Goal: Information Seeking & Learning: Learn about a topic

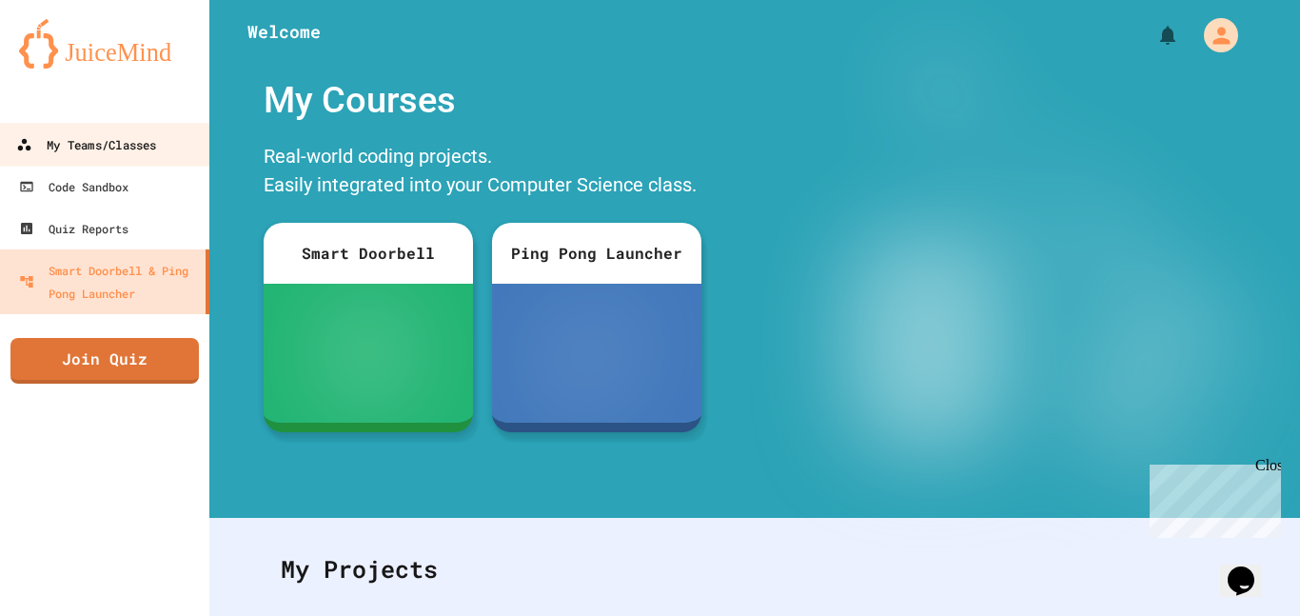
click at [121, 136] on div "My Teams/Classes" at bounding box center [86, 145] width 140 height 24
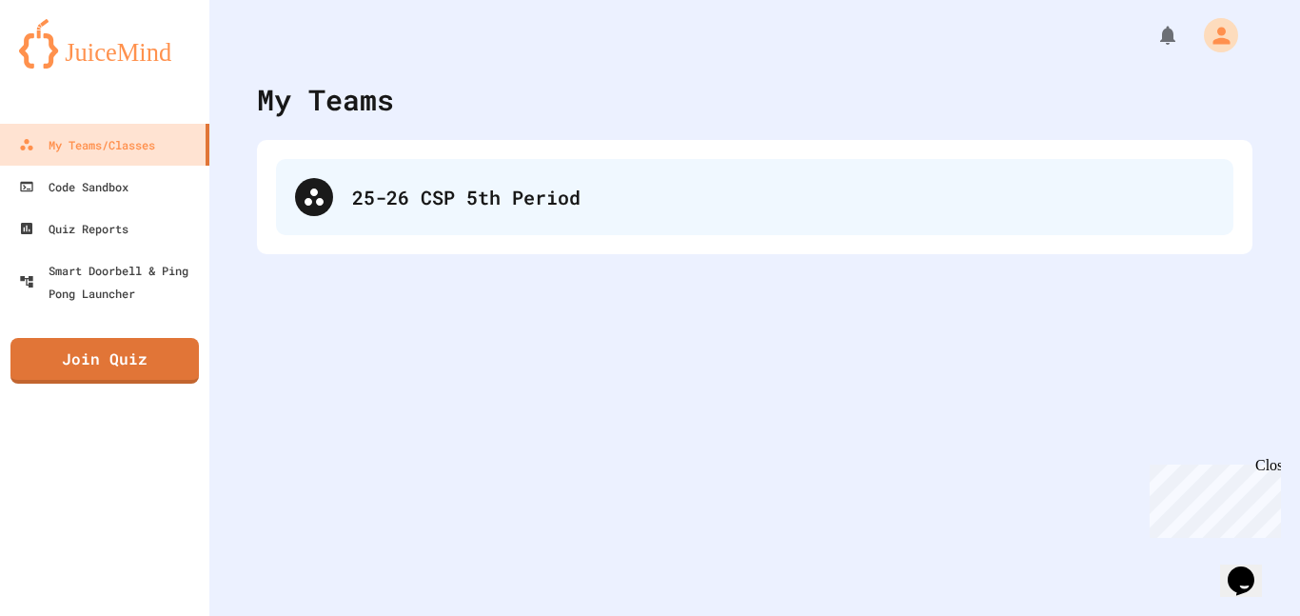
click at [509, 223] on div "25-26 CSP 5th Period" at bounding box center [754, 197] width 957 height 76
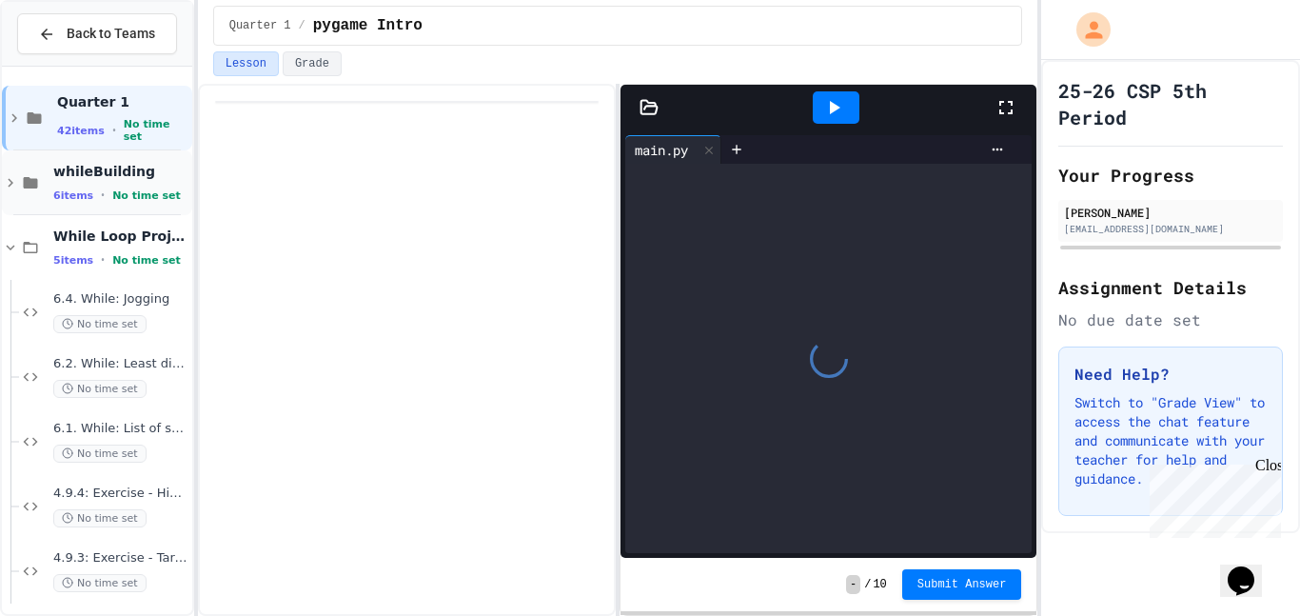
click at [8, 183] on icon at bounding box center [10, 182] width 17 height 17
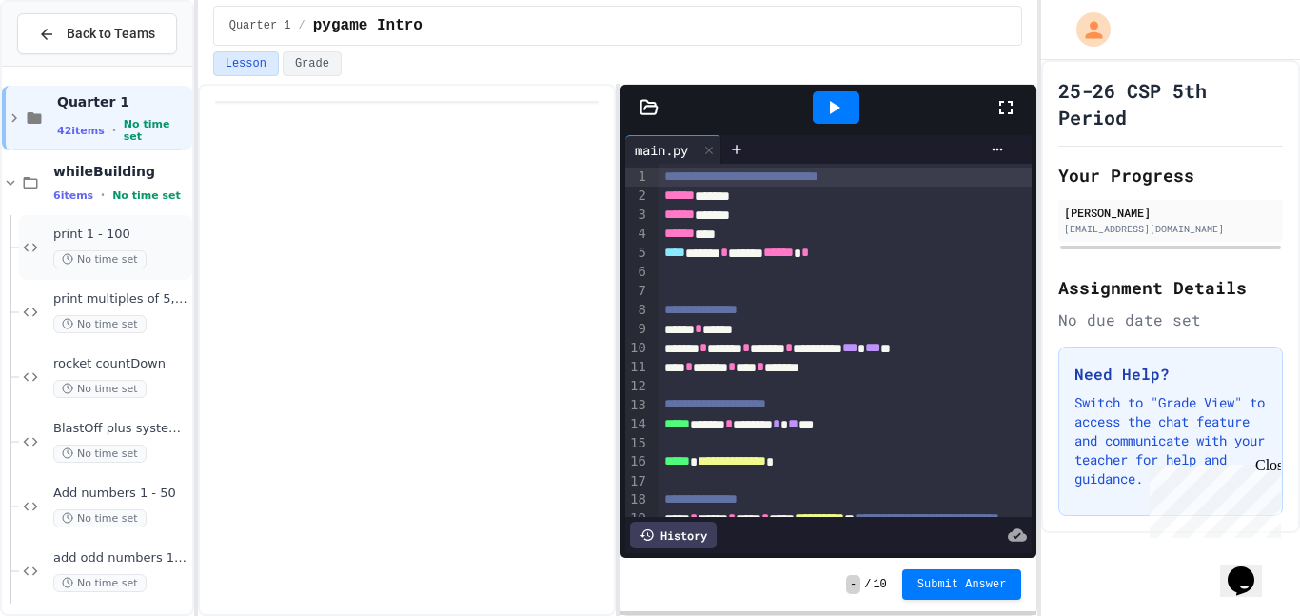
click at [103, 241] on span "print 1 - 100" at bounding box center [120, 235] width 135 height 16
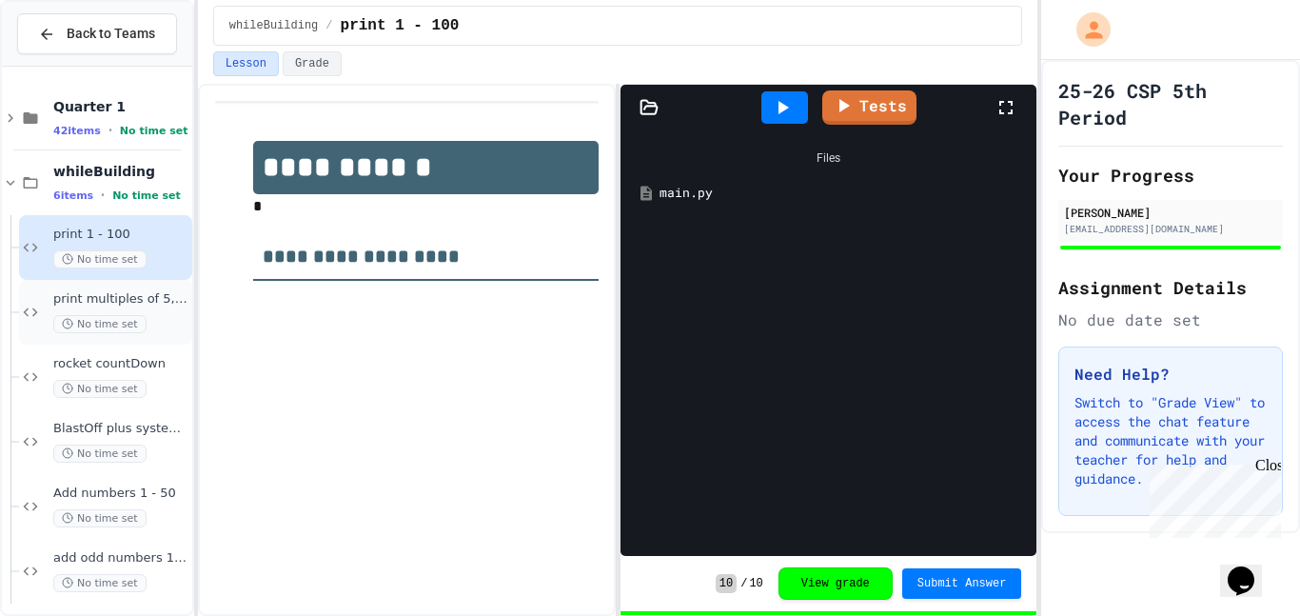
click at [136, 301] on span "print multiples of 5, 1-100" at bounding box center [120, 299] width 135 height 16
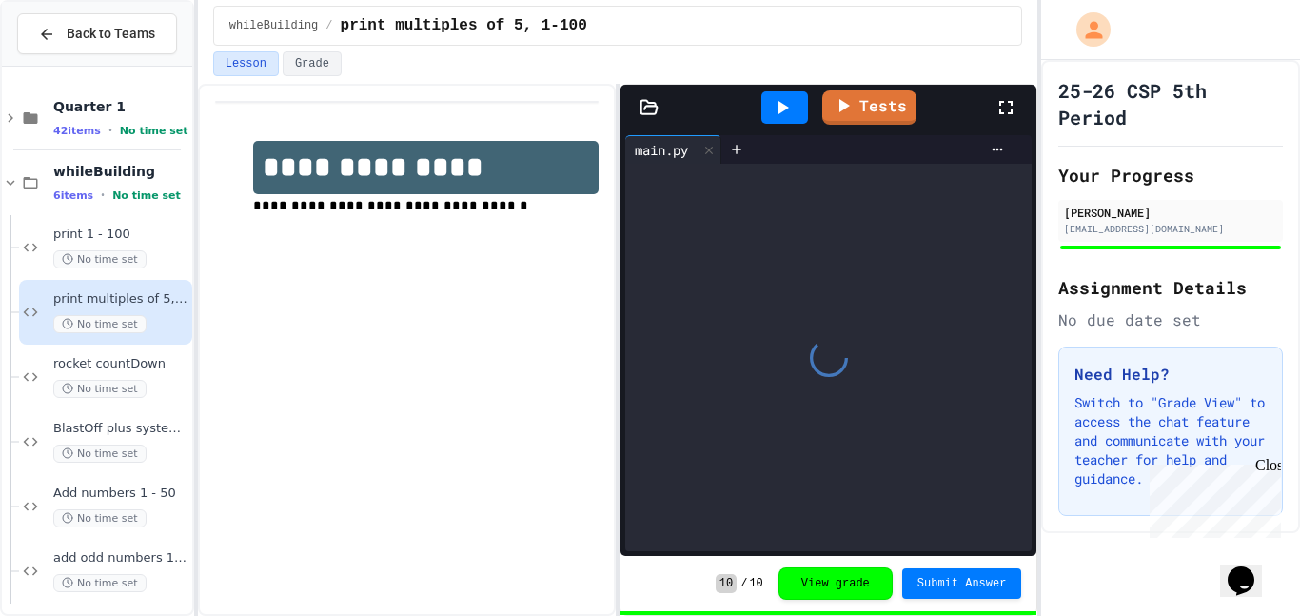
click at [133, 365] on span "rocket countDown" at bounding box center [120, 364] width 135 height 16
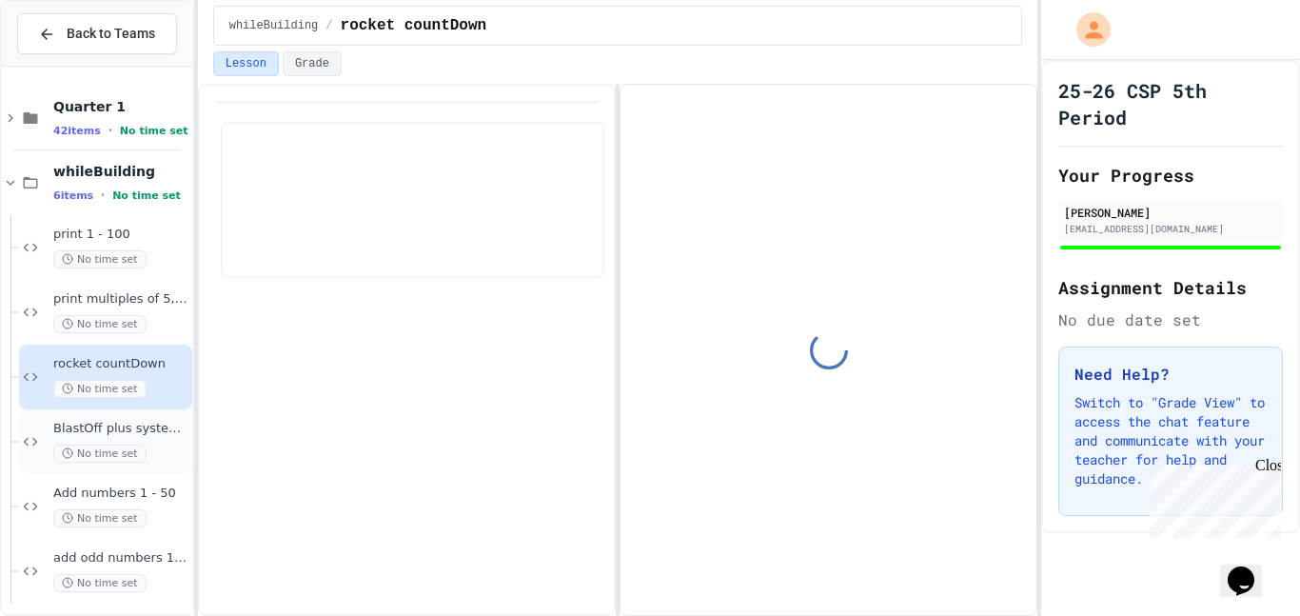
click at [140, 433] on span "BlastOff plus system check" at bounding box center [120, 429] width 135 height 16
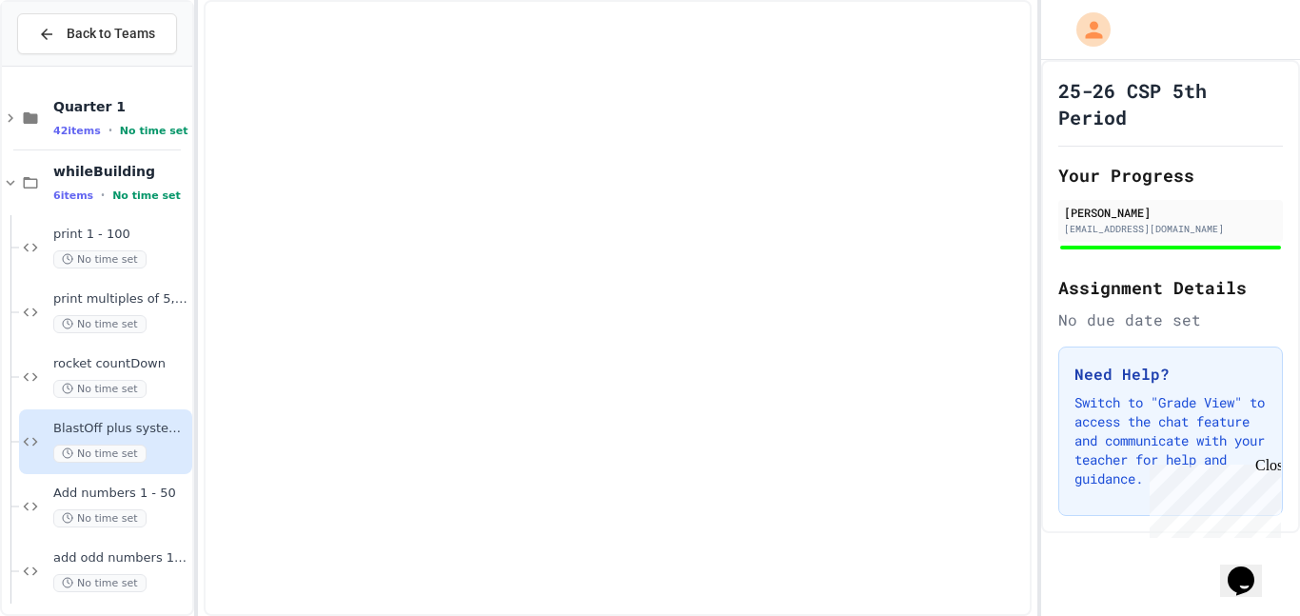
click at [140, 491] on span "Add numbers 1 - 50" at bounding box center [120, 493] width 135 height 16
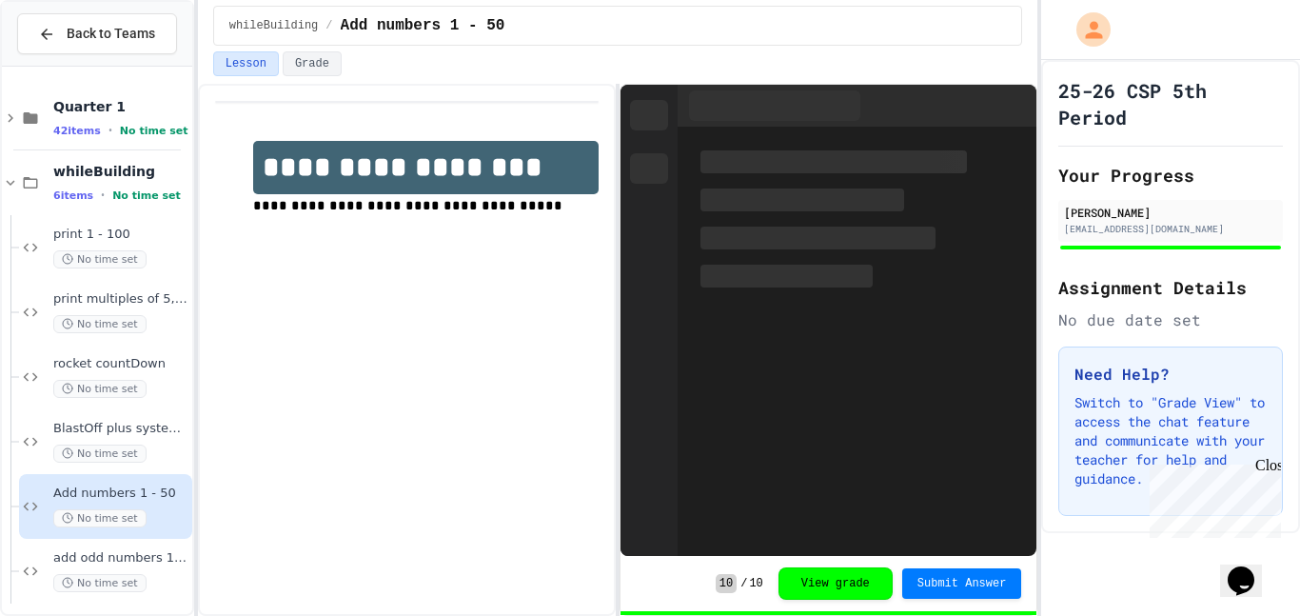
click at [155, 560] on span "add odd numbers 1-1000" at bounding box center [120, 558] width 135 height 16
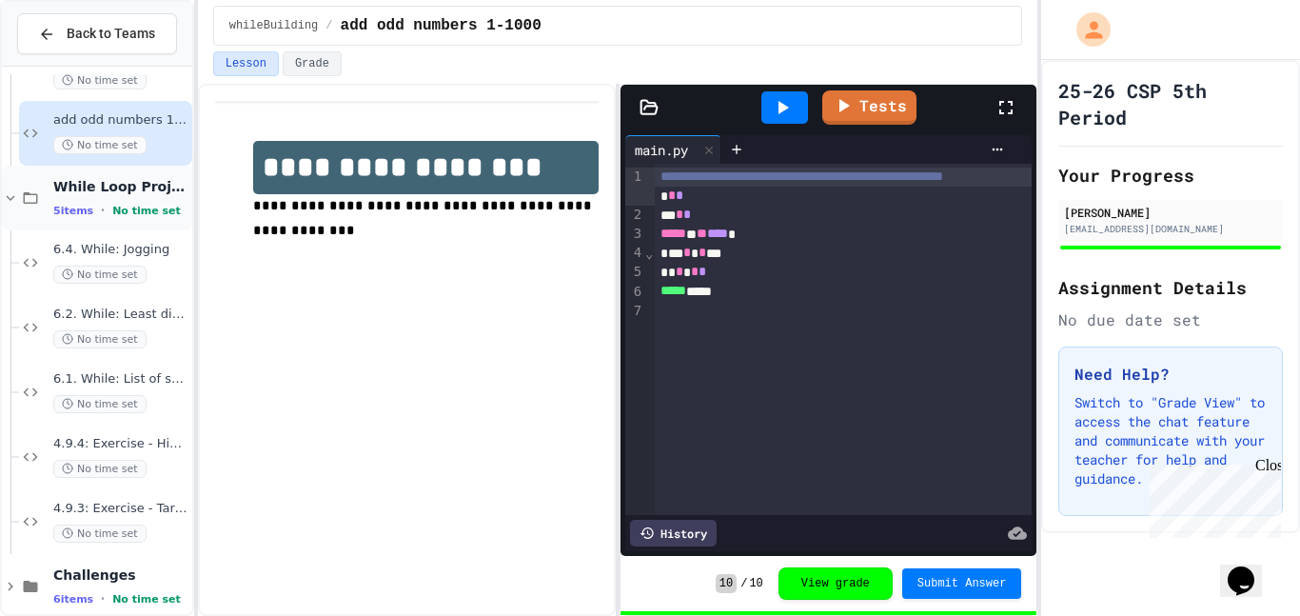
scroll to position [462, 0]
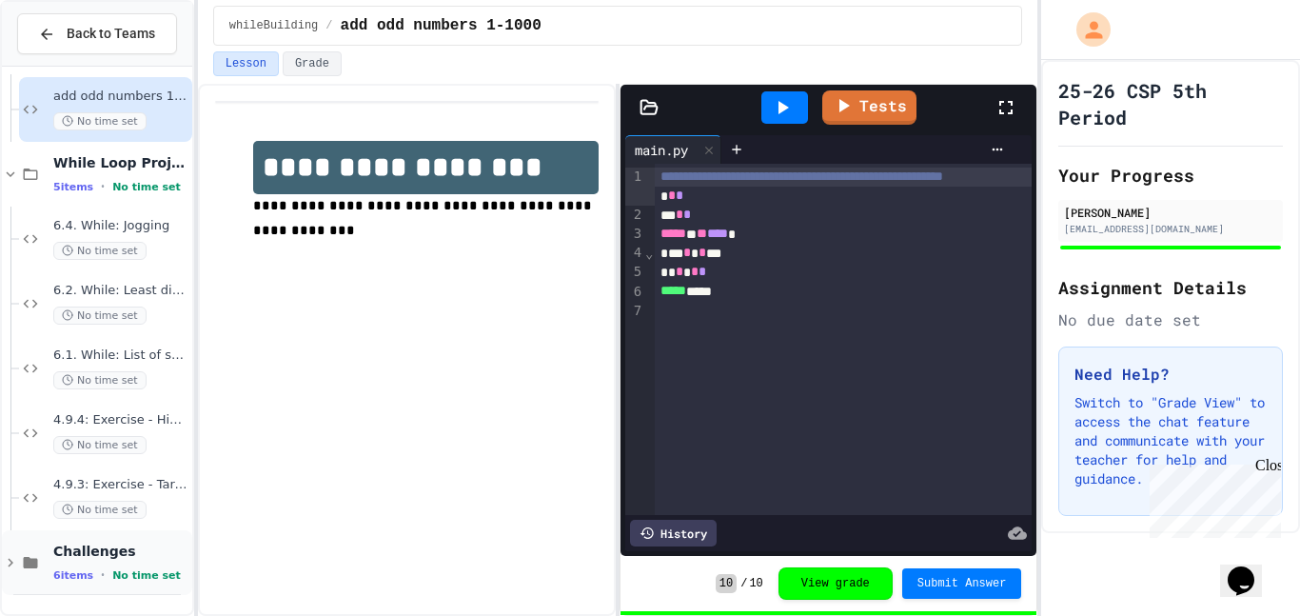
click at [12, 565] on icon at bounding box center [10, 562] width 17 height 17
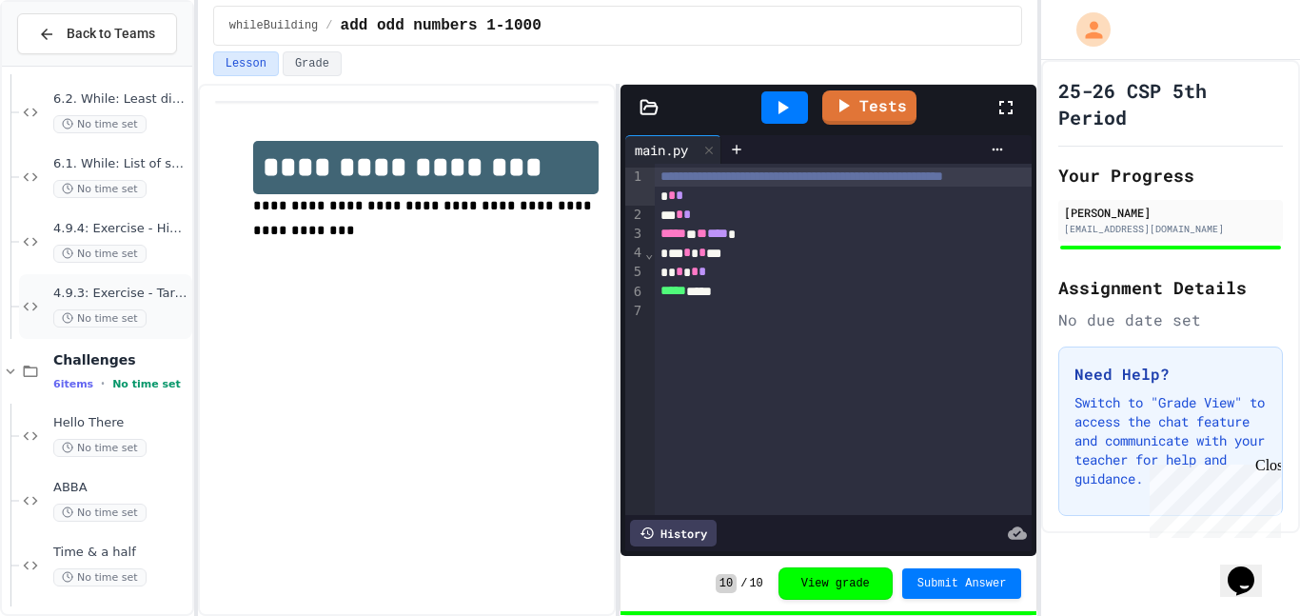
scroll to position [642, 0]
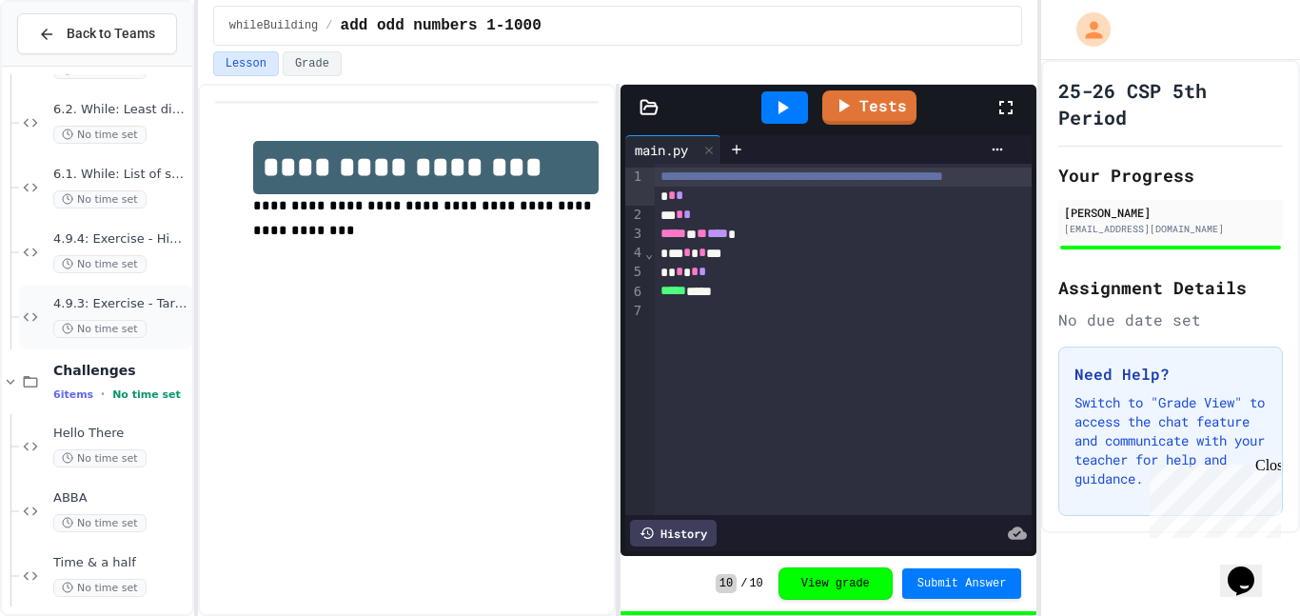
click at [94, 302] on span "4.9.3: Exercise - Target Sum" at bounding box center [120, 304] width 135 height 16
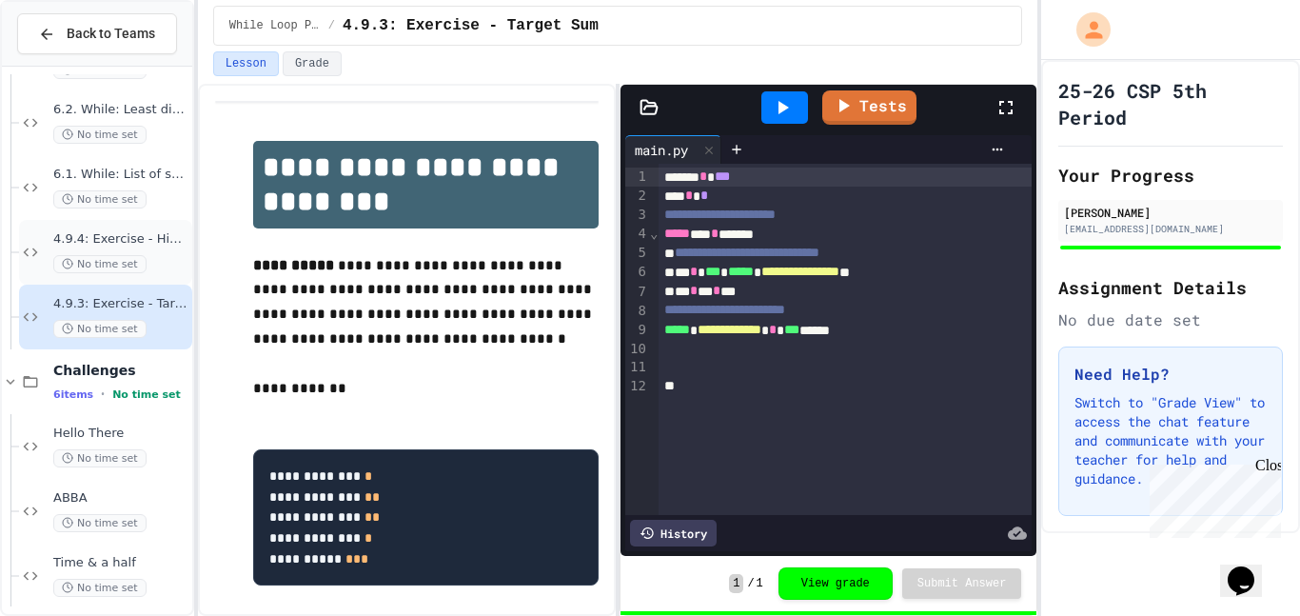
click at [145, 233] on span "4.9.4: Exercise - Higher or Lower I" at bounding box center [120, 239] width 135 height 16
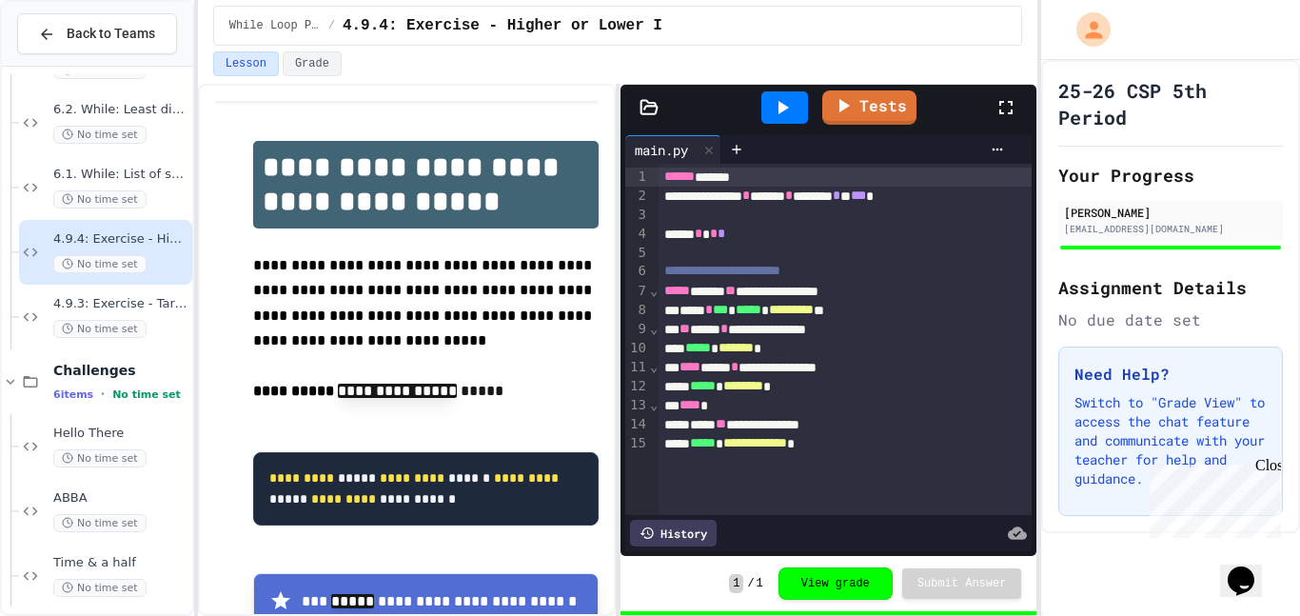
click at [140, 175] on span "6.1. While: List of squares" at bounding box center [120, 175] width 135 height 16
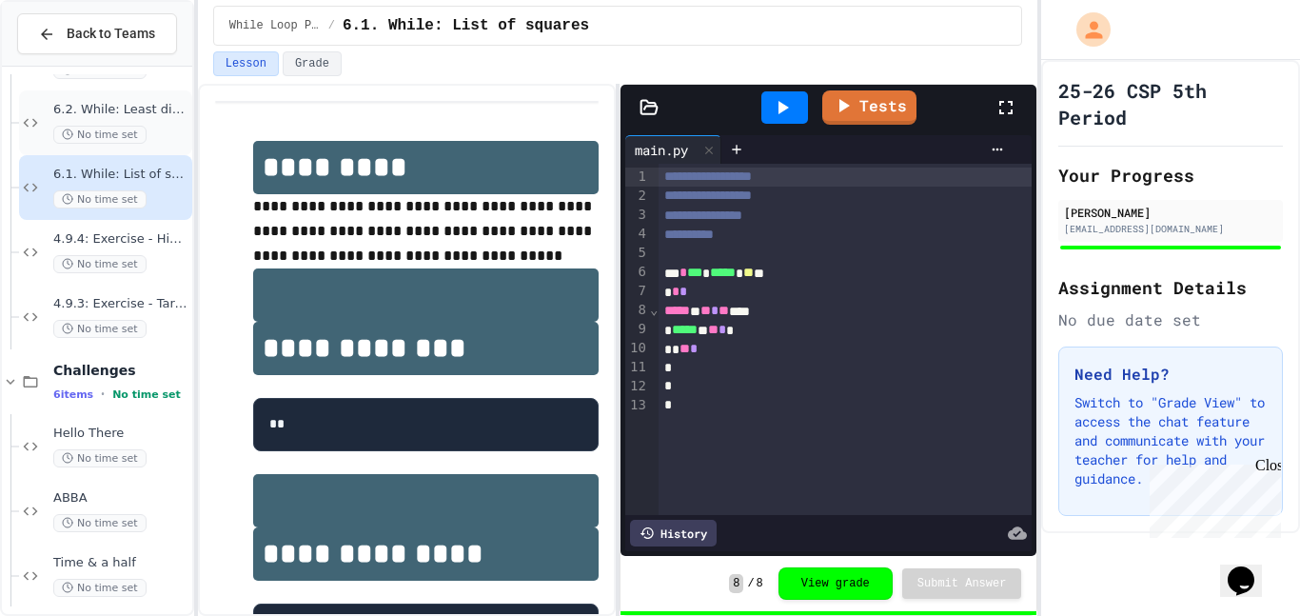
click at [155, 107] on span "6.2. While: Least divisor" at bounding box center [120, 110] width 135 height 16
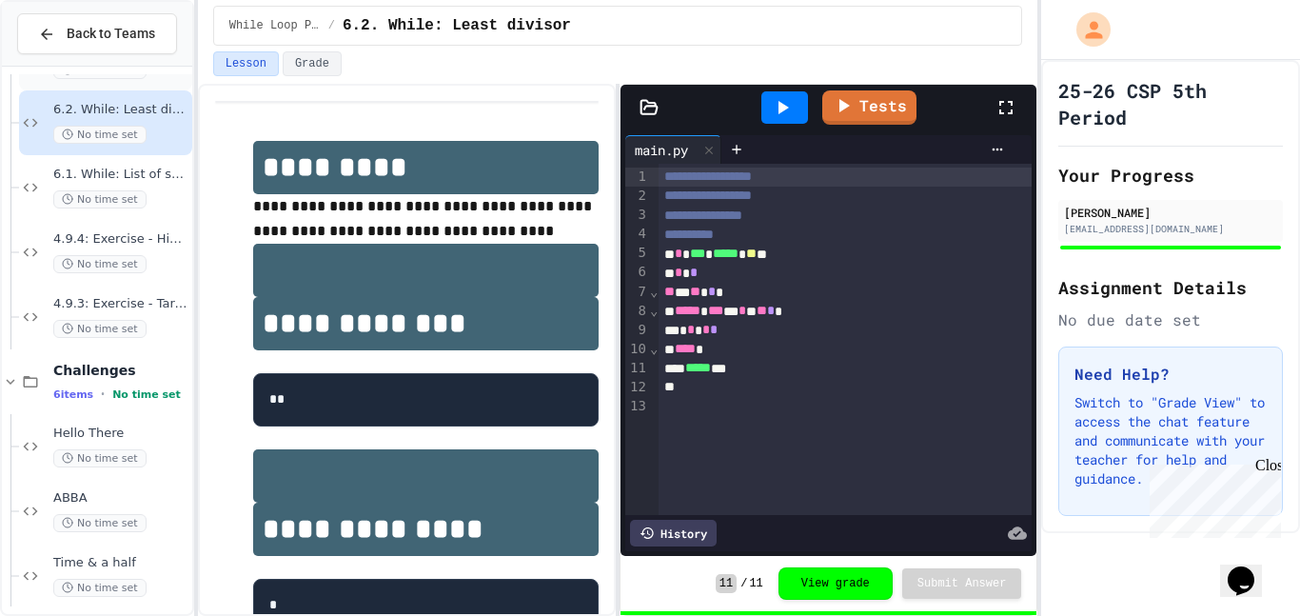
scroll to position [625, 0]
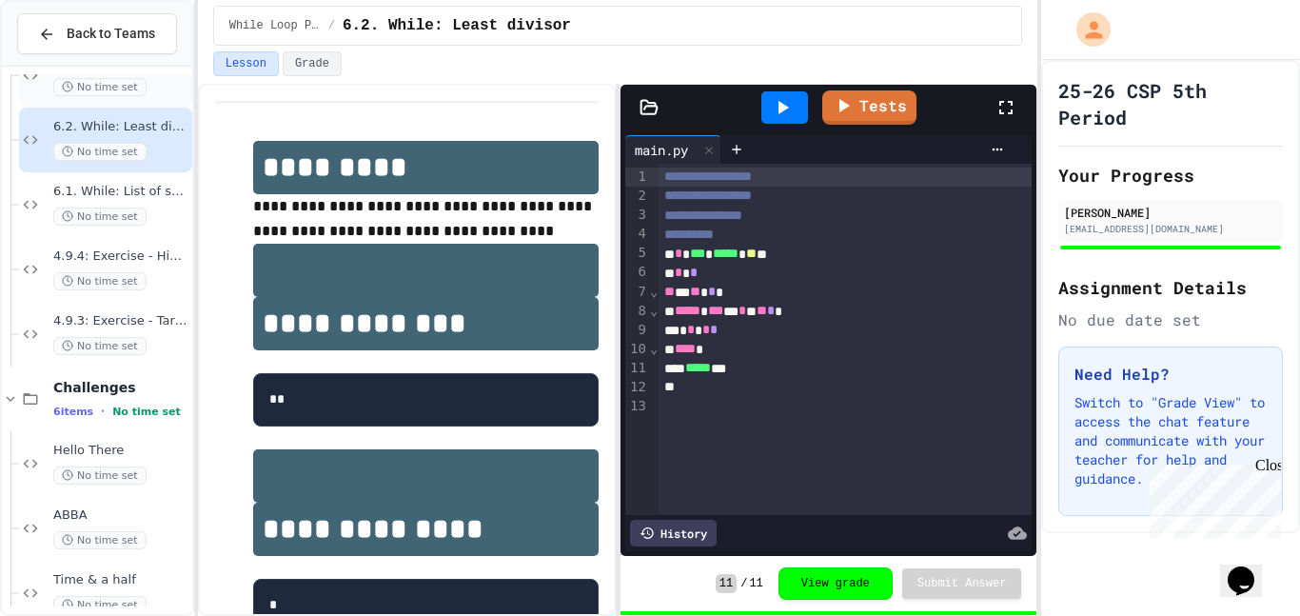
click at [136, 82] on span "No time set" at bounding box center [99, 87] width 93 height 18
